Goal: Transaction & Acquisition: Download file/media

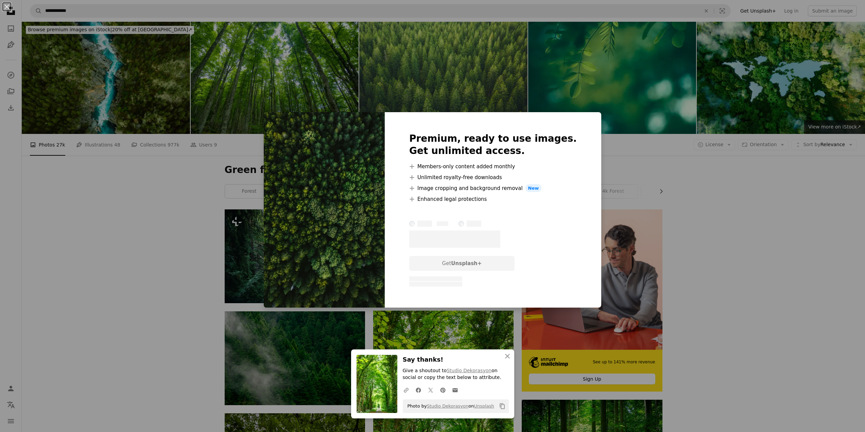
scroll to position [306, 0]
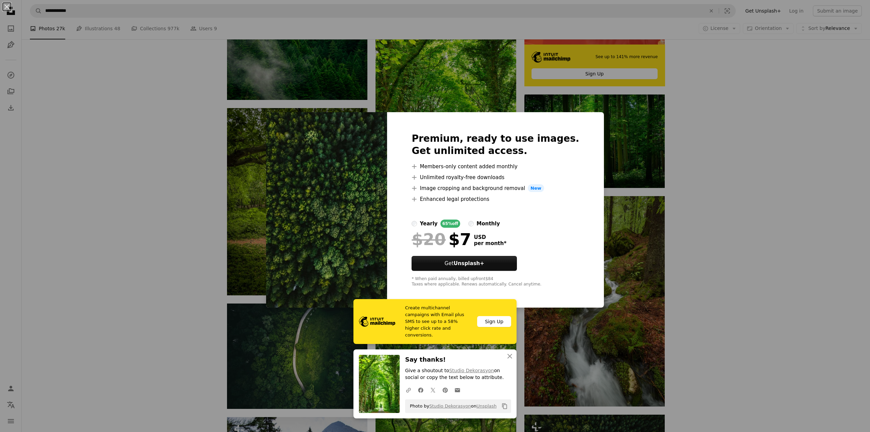
click at [694, 181] on div "An X shape Create multichannel campaigns with Email plus SMS to see up to a 58%…" at bounding box center [435, 216] width 870 height 432
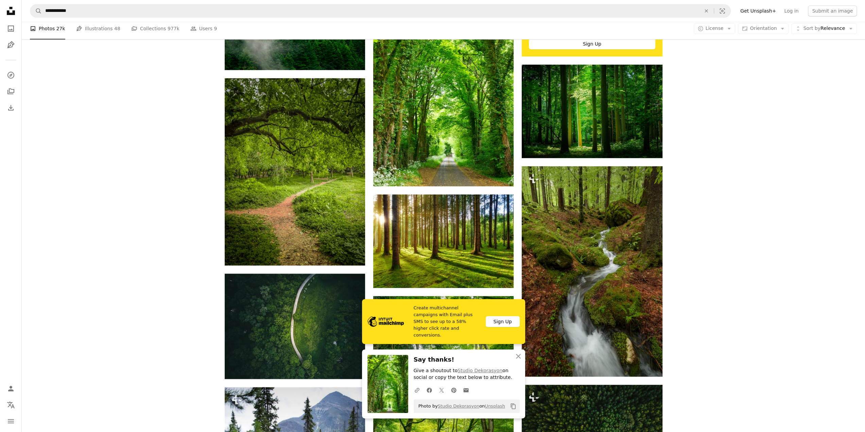
scroll to position [442, 0]
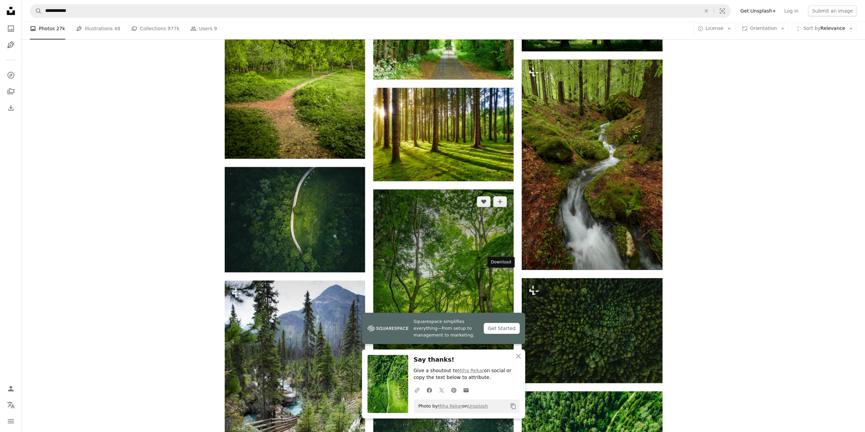
click at [502, 385] on icon "Download" at bounding box center [500, 387] width 4 height 5
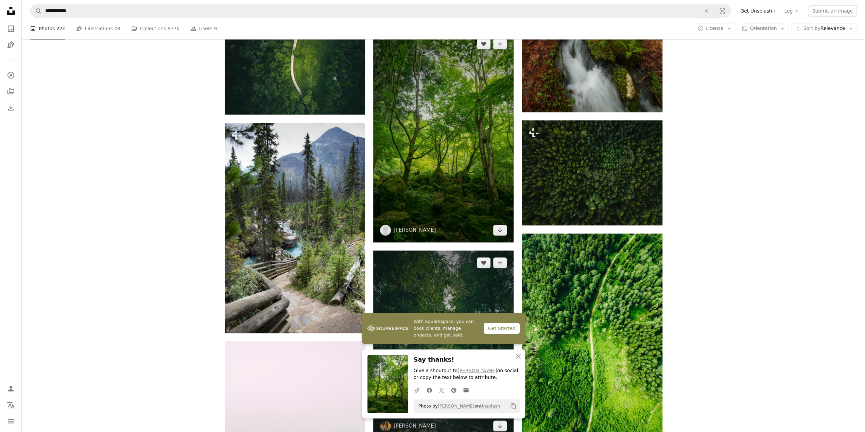
scroll to position [612, 0]
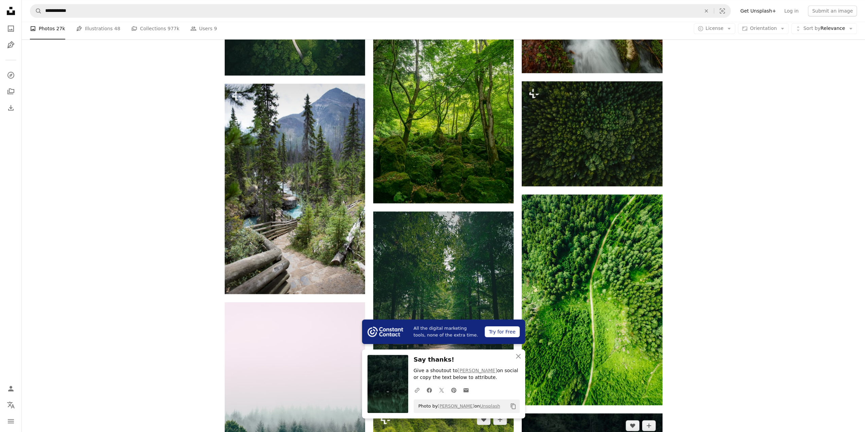
scroll to position [782, 0]
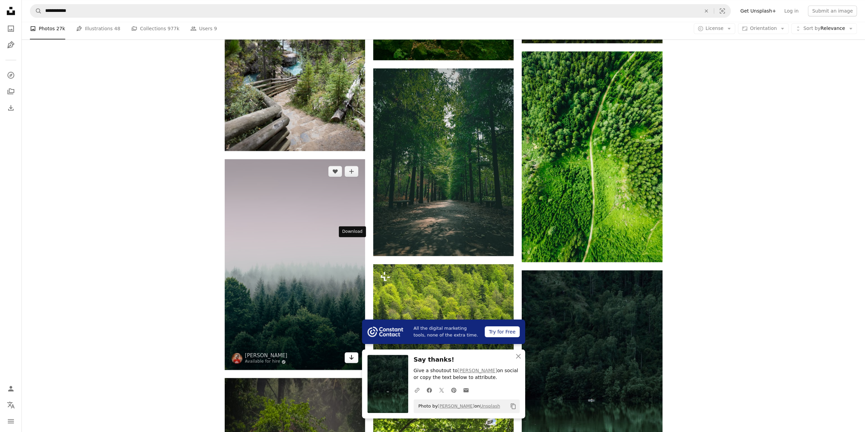
click at [349, 353] on icon "Arrow pointing down" at bounding box center [351, 357] width 5 height 8
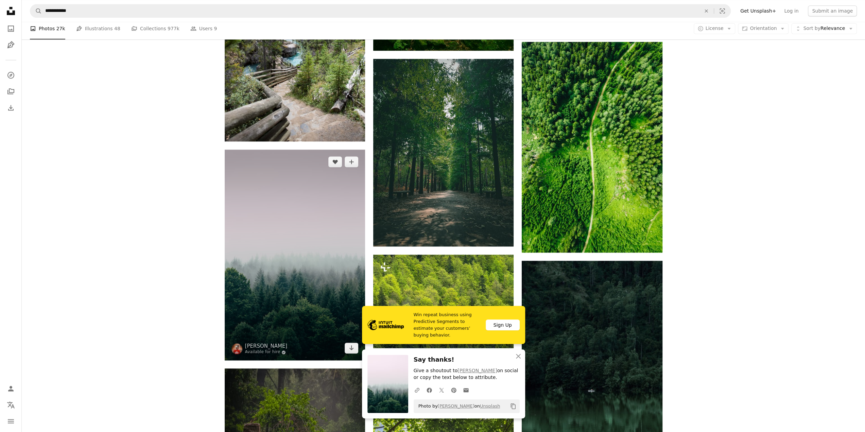
scroll to position [952, 0]
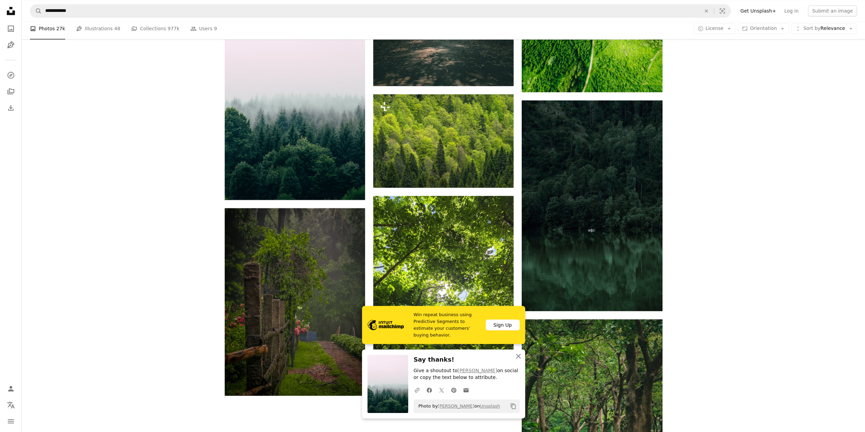
click at [519, 358] on icon "An X shape" at bounding box center [518, 356] width 8 height 8
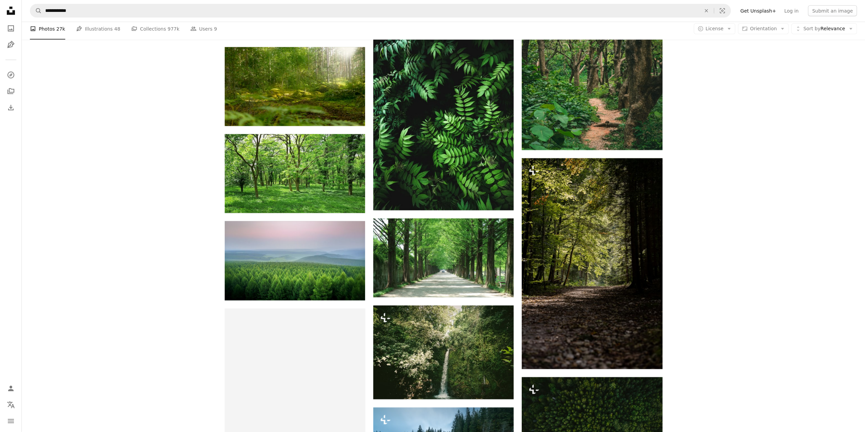
scroll to position [1325, 0]
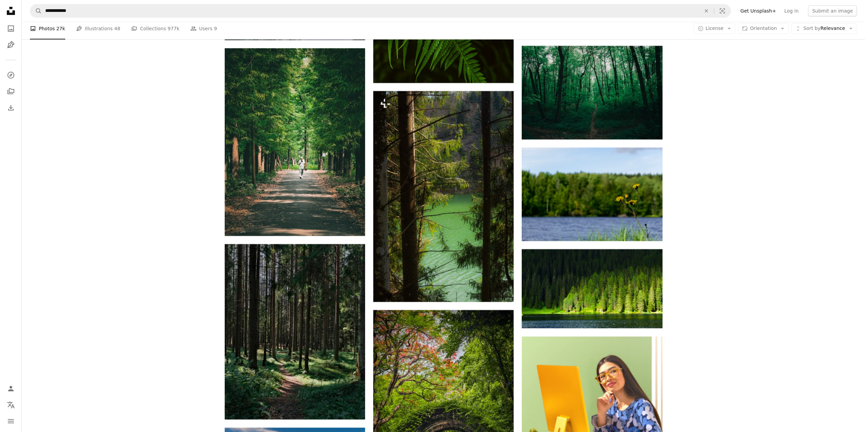
scroll to position [2583, 0]
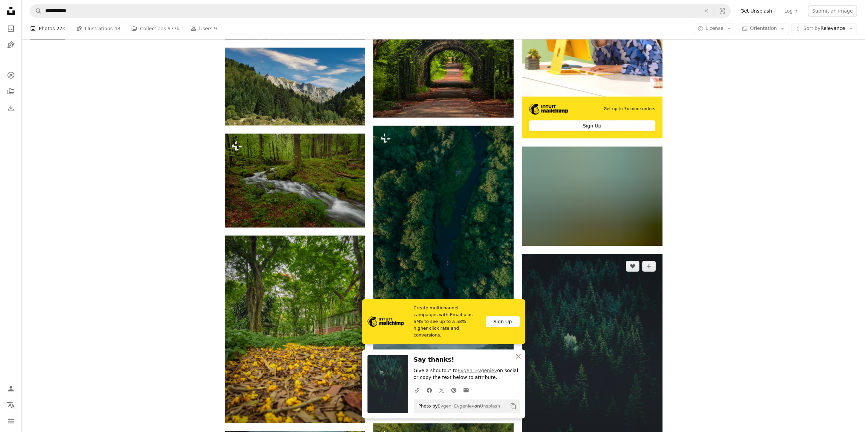
scroll to position [3058, 0]
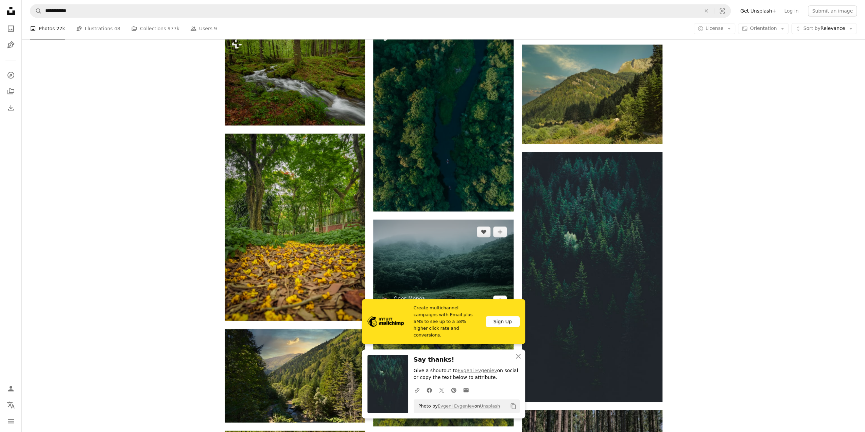
click at [499, 298] on icon "Download" at bounding box center [500, 300] width 4 height 5
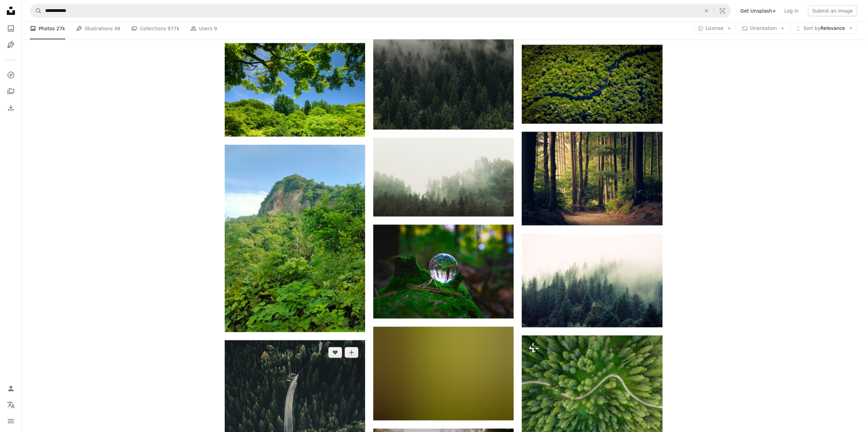
scroll to position [4724, 0]
